Goal: Complete application form: Complete application form

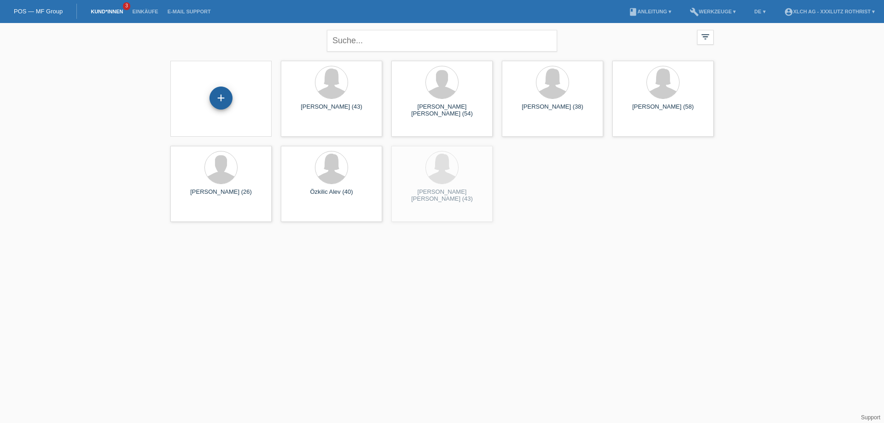
click at [225, 97] on div "+" at bounding box center [220, 98] width 23 height 23
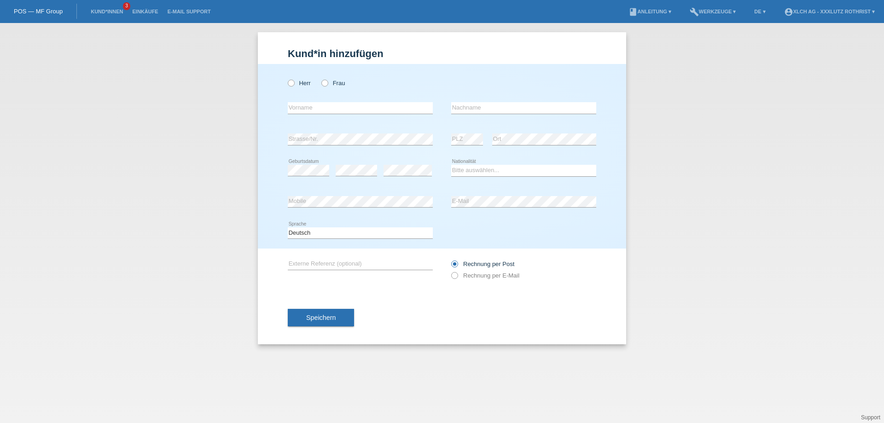
click at [500, 89] on div "Herr Frau" at bounding box center [442, 78] width 308 height 29
click at [320, 78] on icon at bounding box center [320, 78] width 0 height 0
click at [323, 85] on input "Frau" at bounding box center [324, 83] width 6 height 6
radio input "true"
click at [324, 105] on input "text" at bounding box center [360, 108] width 145 height 12
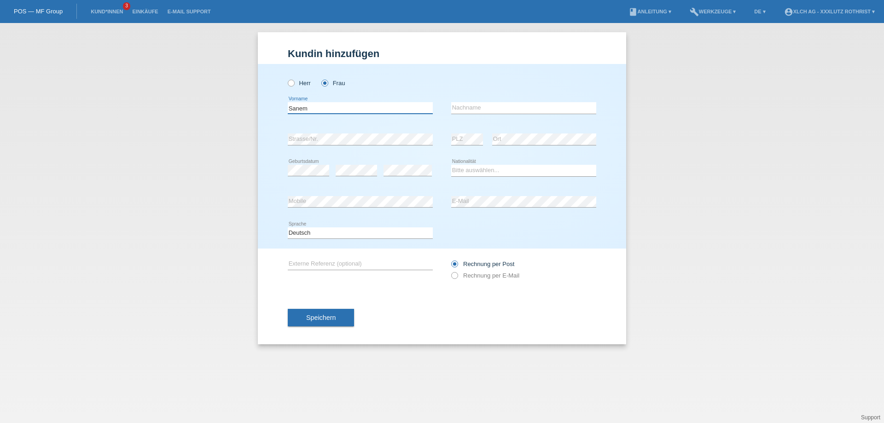
type input "Sanem"
click at [463, 107] on input "text" at bounding box center [523, 108] width 145 height 12
type input "Kosmaz"
click at [469, 168] on select "Bitte auswählen... Schweiz Deutschland Liechtenstein Österreich ------------ Af…" at bounding box center [523, 170] width 145 height 11
select select "DE"
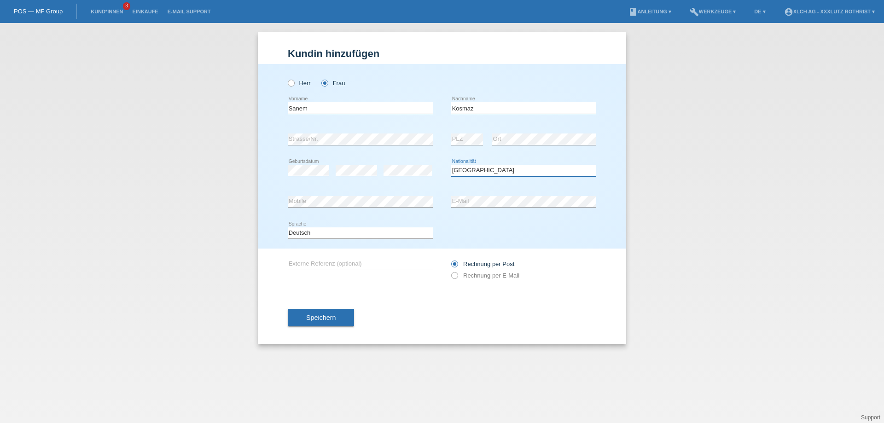
click at [451, 165] on select "Bitte auswählen... Schweiz Deutschland Liechtenstein Österreich ------------ Af…" at bounding box center [523, 170] width 145 height 11
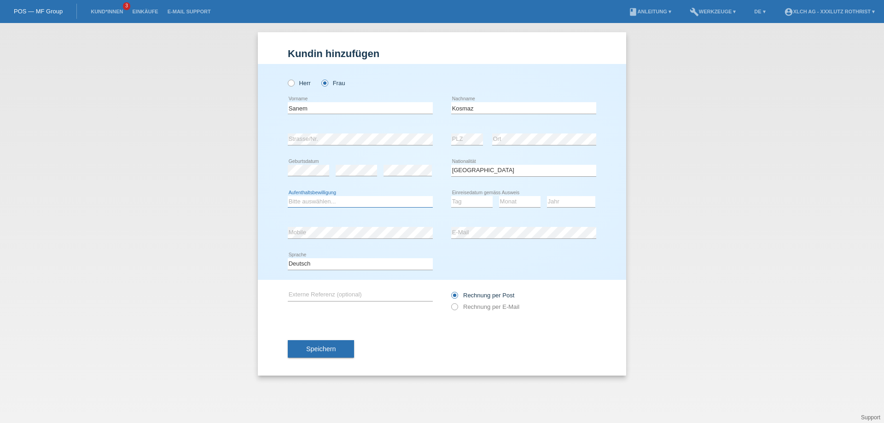
click at [360, 200] on select "Bitte auswählen... C B B - Flüchtlingsstatus Andere" at bounding box center [360, 201] width 145 height 11
select select "B"
click at [288, 196] on select "Bitte auswählen... C B B - Flüchtlingsstatus Andere" at bounding box center [360, 201] width 145 height 11
click at [463, 202] on select "Tag 01 02 03 04 05 06 07 08 09 10 11" at bounding box center [471, 201] width 41 height 11
select select "01"
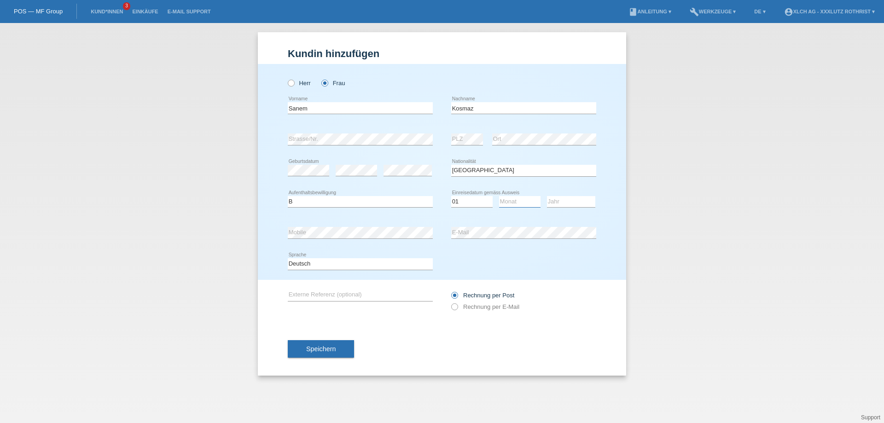
click at [523, 202] on select "Monat 01 02 03 04 05 06 07 08 09 10 11" at bounding box center [519, 201] width 41 height 11
select select "06"
click at [566, 202] on select "Jahr 2025 2024 2023 2022 2021 2020 2019 2018 2017 2016 2015 2014 2013 2012 2011…" at bounding box center [571, 201] width 48 height 11
select select "2023"
click at [547, 196] on select "Jahr 2025 2024 2023 2022 2021 2020 2019 2018 2017 2016 2015 2014 2013 2012 2011…" at bounding box center [571, 201] width 48 height 11
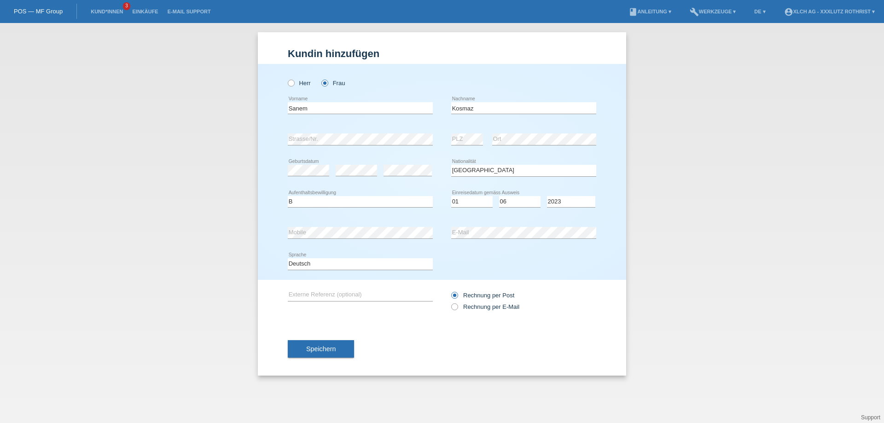
click at [331, 145] on div "error Strasse/Nr." at bounding box center [360, 139] width 145 height 31
click at [486, 302] on div "Rechnung per Post Rechnung per E-Mail" at bounding box center [523, 300] width 145 height 23
click at [482, 304] on label "Rechnung per E-Mail" at bounding box center [485, 306] width 68 height 7
click at [457, 304] on input "Rechnung per E-Mail" at bounding box center [454, 309] width 6 height 12
radio input "true"
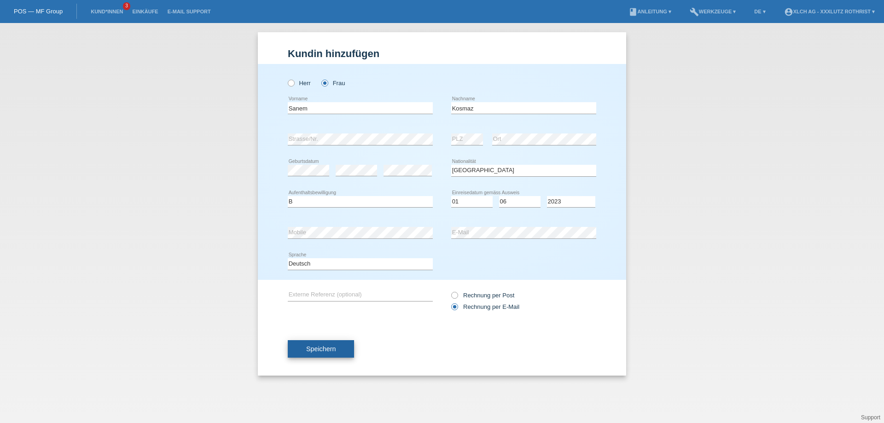
click at [306, 347] on span "Speichern" at bounding box center [320, 348] width 29 height 7
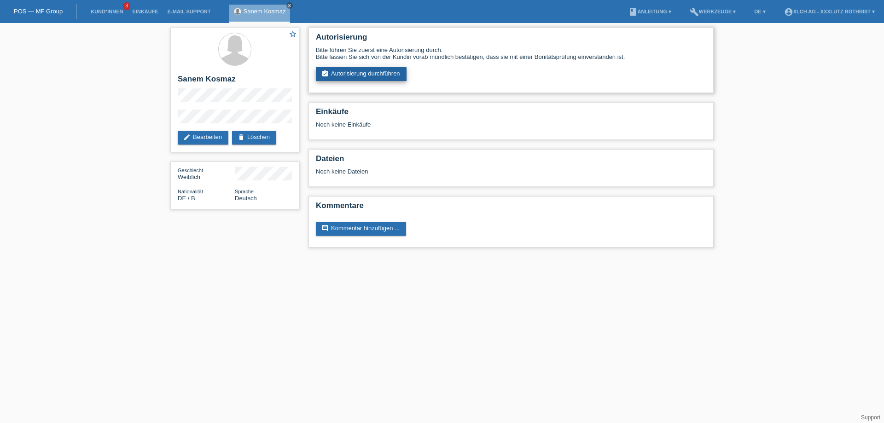
drag, startPoint x: 353, startPoint y: 75, endPoint x: 348, endPoint y: 74, distance: 5.1
click at [352, 75] on link "assignment_turned_in Autorisierung durchführen" at bounding box center [361, 74] width 91 height 14
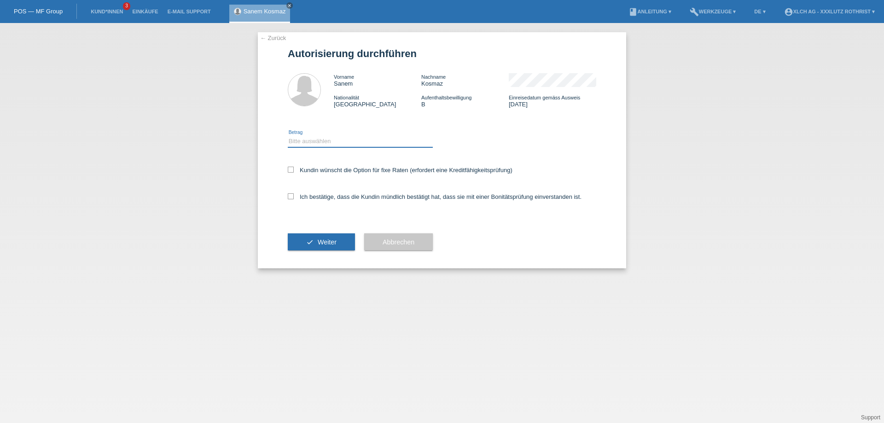
click at [351, 136] on select "Bitte auswählen CHF 1.00 - CHF 499.00 CHF 500.00 - CHF 1'999.00 CHF 2'000.00 - …" at bounding box center [360, 141] width 145 height 11
select select "2"
click at [288, 136] on select "Bitte auswählen CHF 1.00 - CHF 499.00 CHF 500.00 - CHF 1'999.00 CHF 2'000.00 - …" at bounding box center [360, 141] width 145 height 11
click at [342, 197] on label "Ich bestätige, dass die Kundin mündlich bestätigt hat, dass sie mit einer Bonit…" at bounding box center [435, 196] width 294 height 7
click at [294, 197] on input "Ich bestätige, dass die Kundin mündlich bestätigt hat, dass sie mit einer Bonit…" at bounding box center [291, 196] width 6 height 6
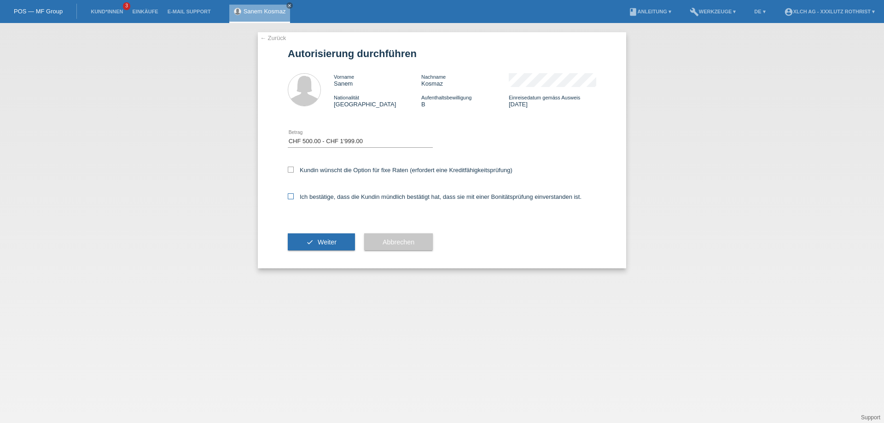
checkbox input "true"
click at [355, 171] on label "Kundin wünscht die Option für fixe Raten (erfordert eine Kreditfähigkeitsprüfun…" at bounding box center [400, 170] width 225 height 7
click at [294, 171] on input "Kundin wünscht die Option für fixe Raten (erfordert eine Kreditfähigkeitsprüfun…" at bounding box center [291, 170] width 6 height 6
checkbox input "true"
click at [323, 235] on button "check Weiter" at bounding box center [321, 241] width 67 height 17
